Goal: Transaction & Acquisition: Purchase product/service

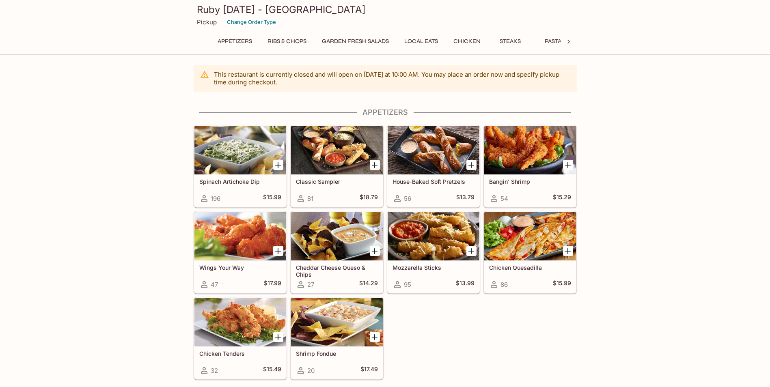
click at [0, 181] on html "Ruby [DATE] - Windward Mall Pickup Change Order Type Appetizers Ribs & Chops Ga…" at bounding box center [385, 193] width 770 height 387
drag, startPoint x: 0, startPoint y: 0, endPoint x: -1, endPoint y: 181, distance: 181.0
click at [0, 181] on html "Ruby [DATE] - Windward Mall Pickup Change Order Type Appetizers Ribs & Chops Ga…" at bounding box center [385, 193] width 770 height 387
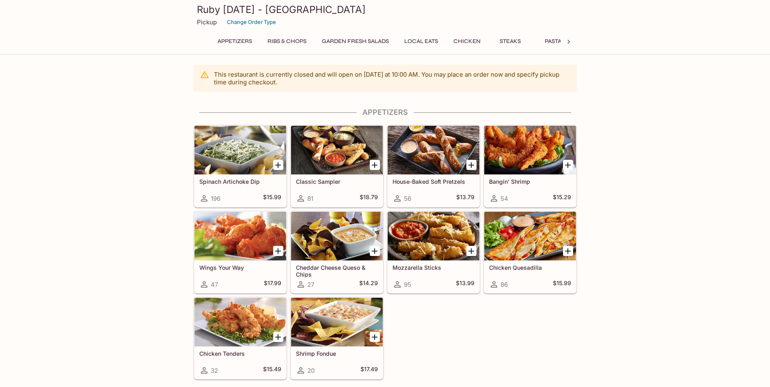
click at [0, 181] on html "Ruby [DATE] - Windward Mall Pickup Change Order Type Appetizers Ribs & Chops Ga…" at bounding box center [385, 193] width 770 height 387
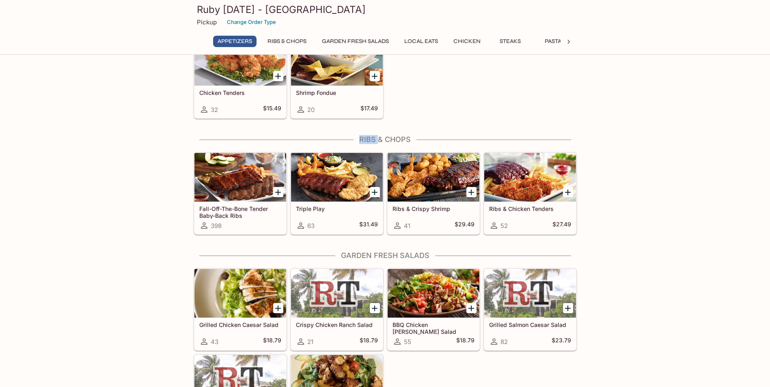
scroll to position [264, 0]
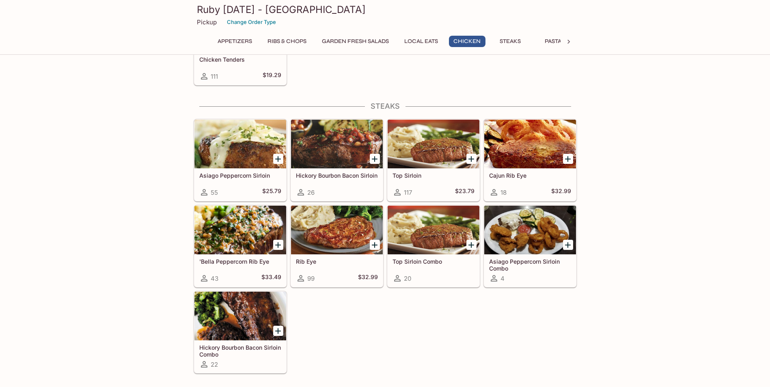
scroll to position [1018, 0]
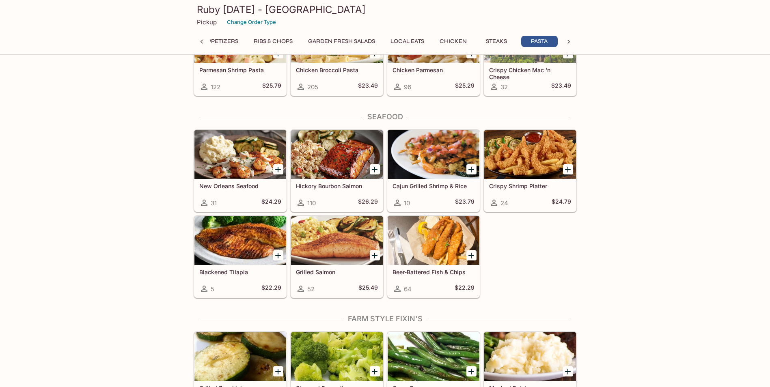
scroll to position [1411, 0]
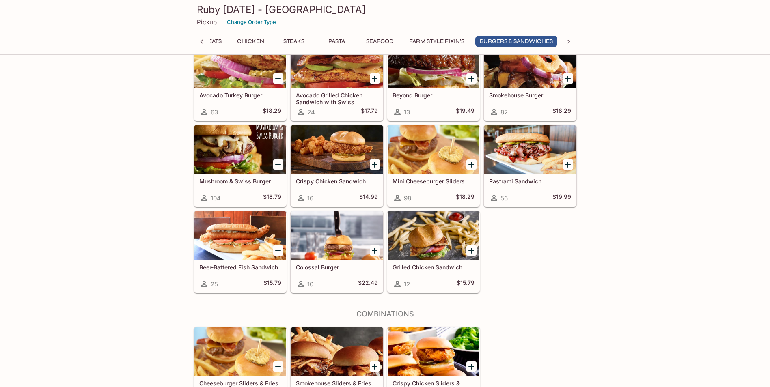
scroll to position [2166, 0]
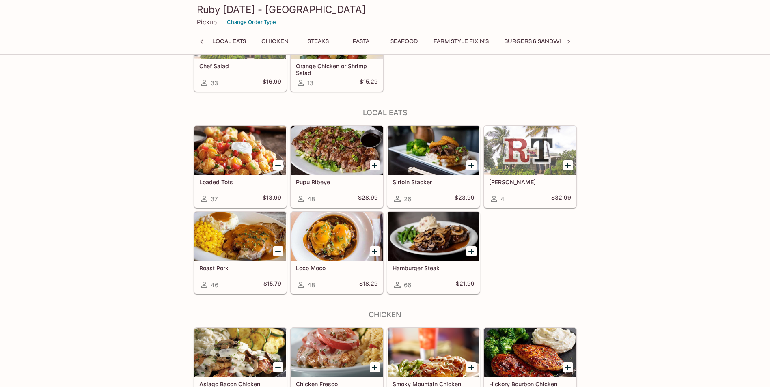
scroll to position [0, 0]
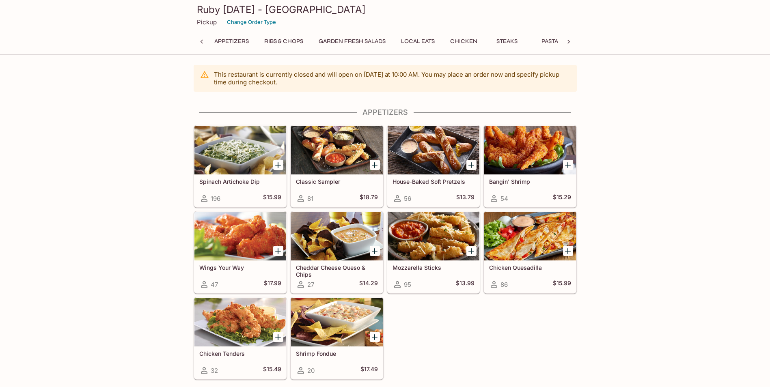
click at [0, 181] on html "Ruby [DATE] - Windward Mall Pickup Change Order Type Appetizers Ribs & Chops Ga…" at bounding box center [385, 193] width 770 height 387
